Goal: Information Seeking & Learning: Compare options

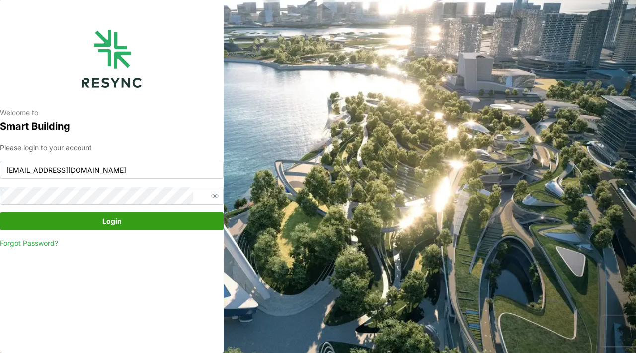
click at [176, 216] on span "Login" at bounding box center [111, 221] width 205 height 17
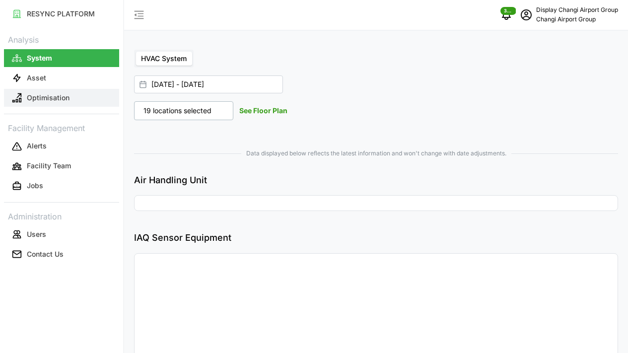
click at [71, 98] on button "Optimisation" at bounding box center [61, 98] width 115 height 18
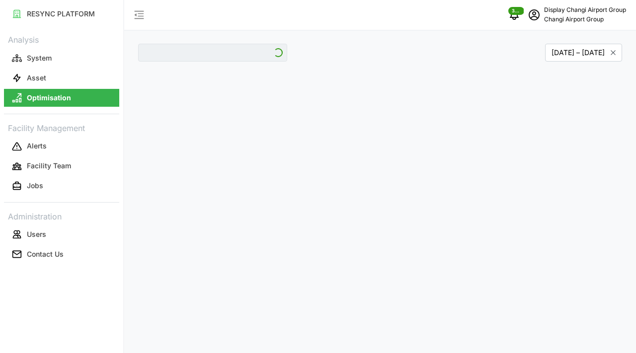
type input "Jewel"
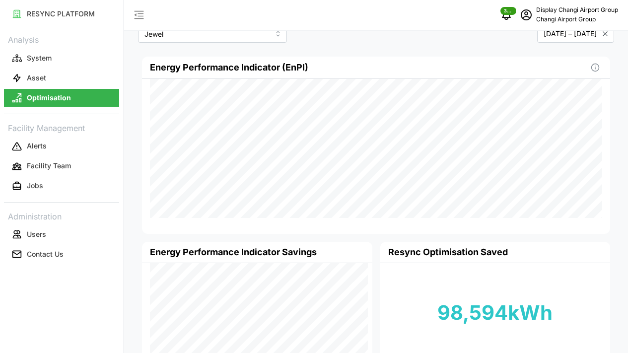
scroll to position [59, 0]
